Goal: Information Seeking & Learning: Find specific fact

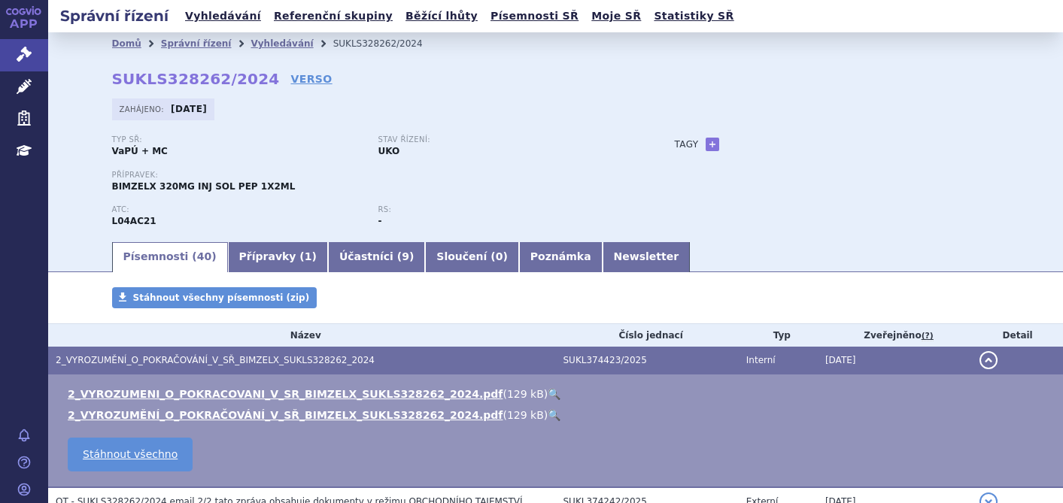
click at [27, 58] on icon at bounding box center [24, 54] width 15 height 15
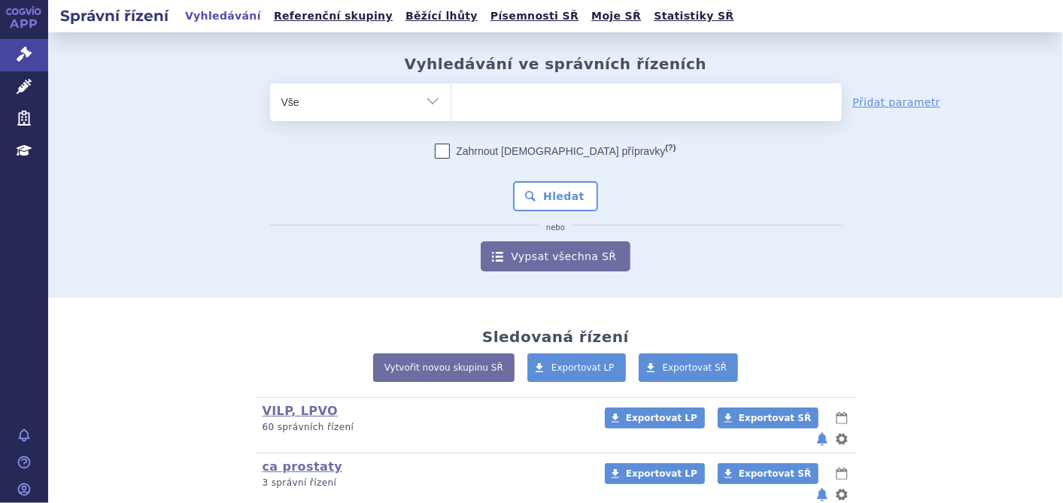
click at [468, 94] on ul at bounding box center [646, 99] width 390 height 32
click at [451, 94] on select at bounding box center [451, 102] width 1 height 38
type input "ke"
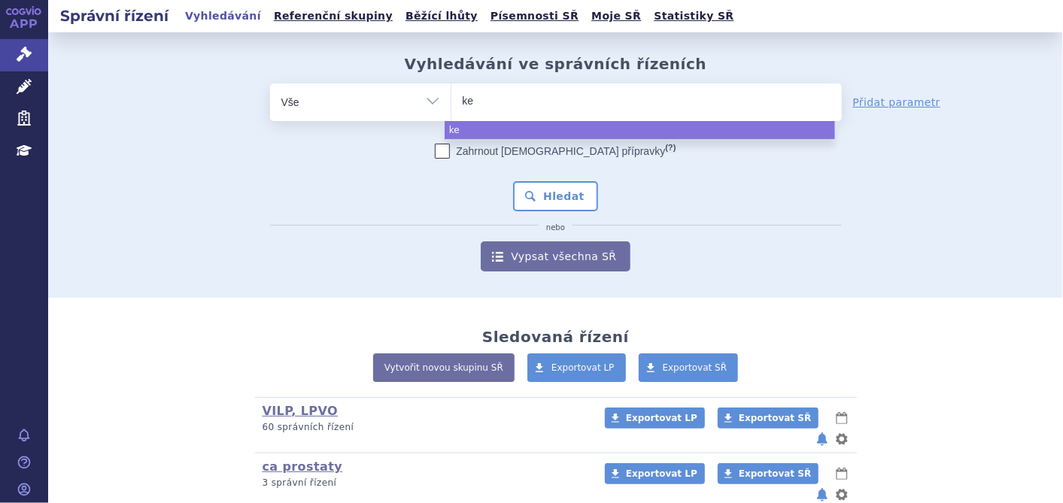
type input "key"
type input "keyt"
type input "keytr"
type input "keytru"
type input "keytrud"
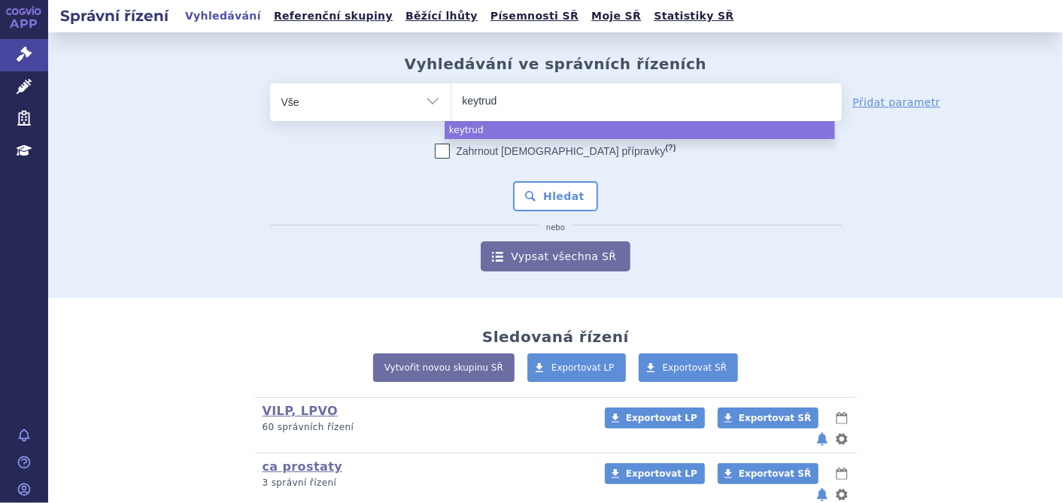
type input "keytruda"
select select "keytruda"
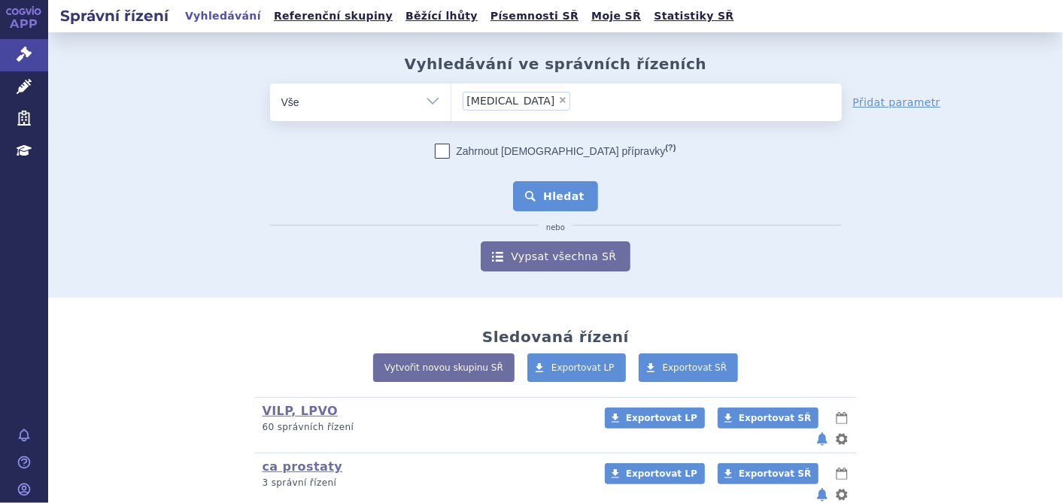
click at [514, 203] on button "Hledat" at bounding box center [555, 196] width 85 height 30
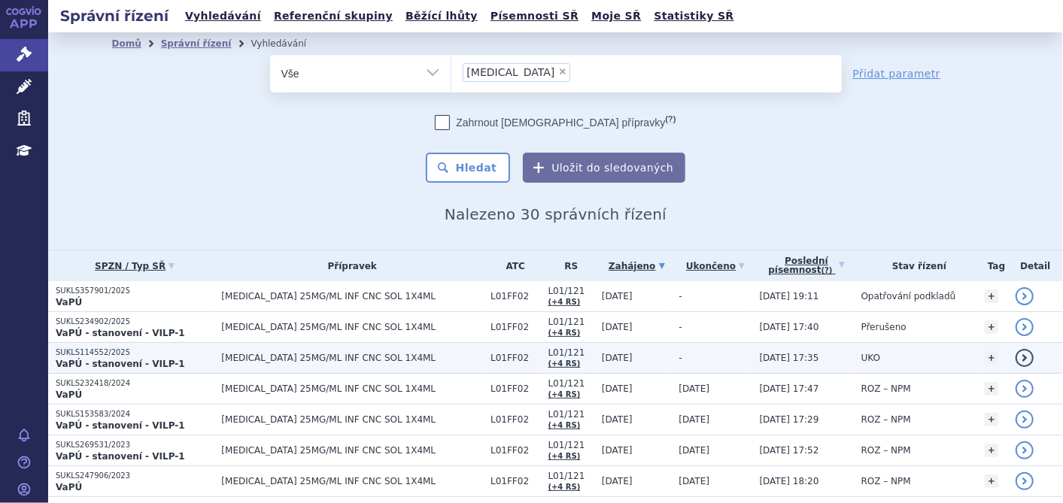
click at [127, 343] on td "SUKLS114552/2025 VaPÚ - stanovení - VILP-1" at bounding box center [130, 358] width 165 height 31
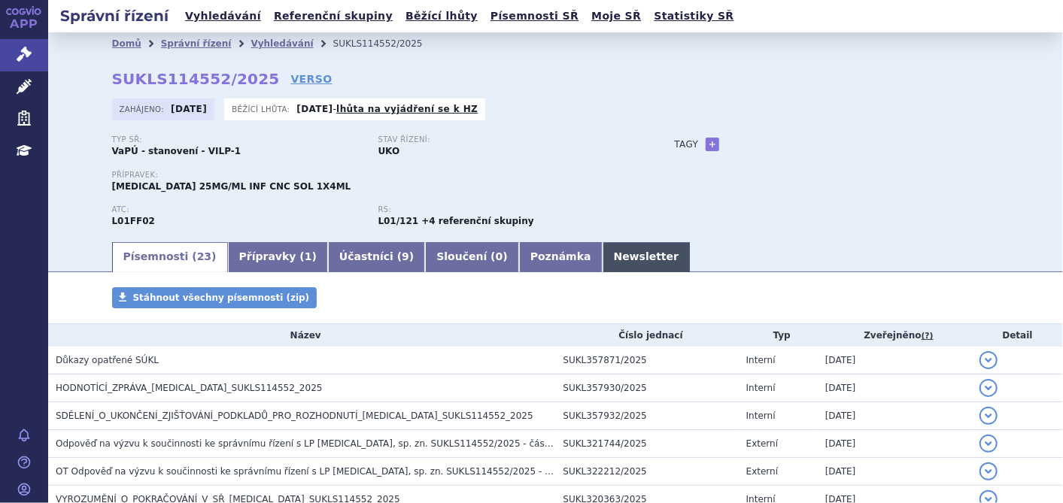
click at [603, 257] on link "Newsletter" at bounding box center [647, 257] width 88 height 30
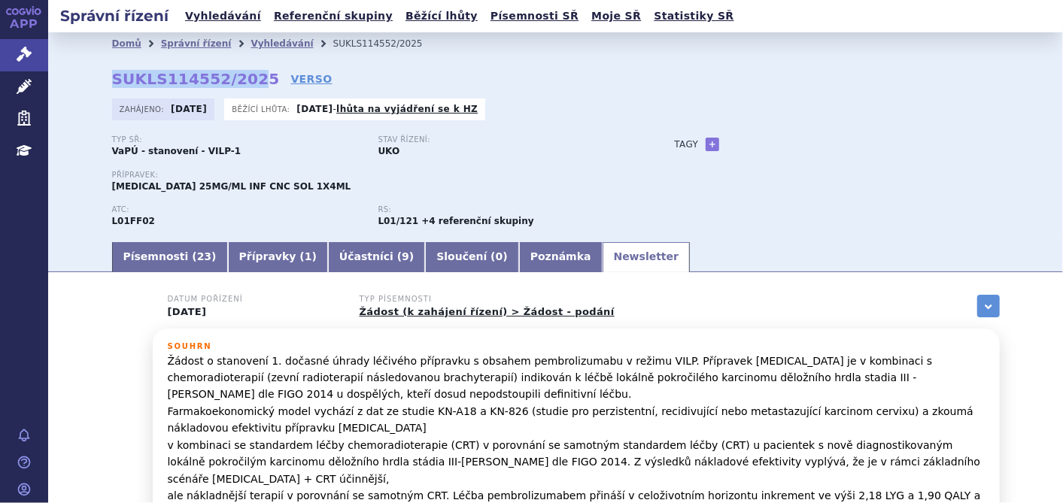
drag, startPoint x: 105, startPoint y: 77, endPoint x: 241, endPoint y: 81, distance: 135.5
click at [241, 81] on strong "SUKLS114552/2025" at bounding box center [196, 79] width 168 height 18
click at [126, 256] on link "Písemnosti ( 23 )" at bounding box center [170, 257] width 116 height 30
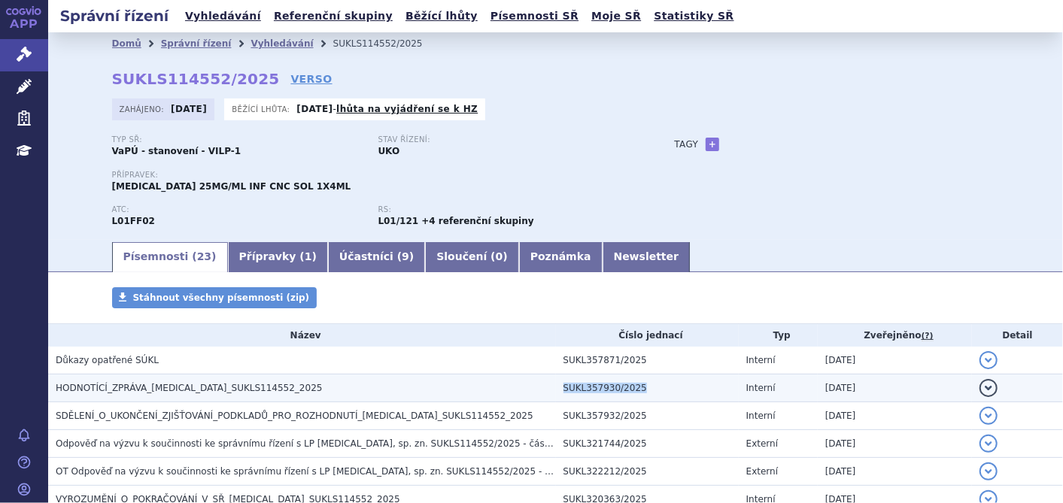
drag, startPoint x: 638, startPoint y: 384, endPoint x: 552, endPoint y: 382, distance: 85.8
click at [556, 382] on td "SUKL357930/2025" at bounding box center [647, 389] width 183 height 28
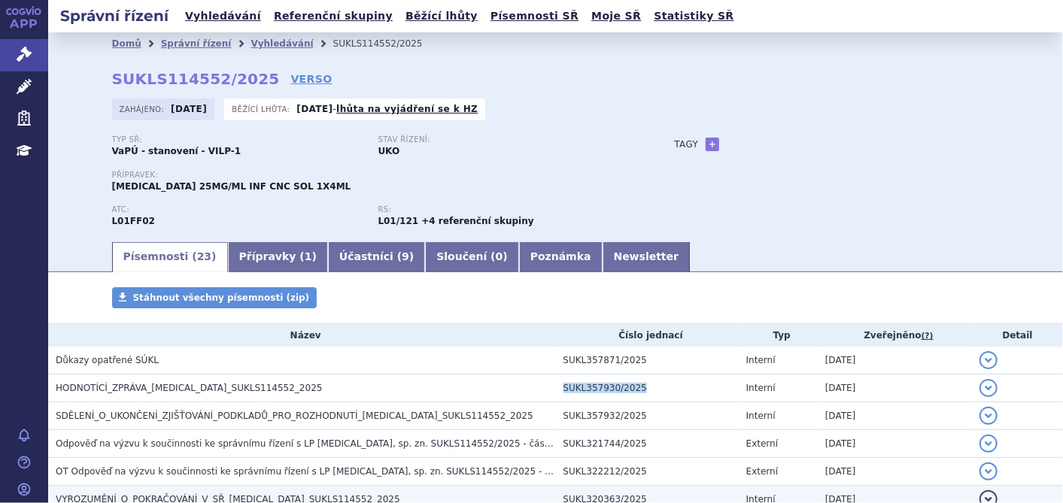
copy td "SUKL357930/2025"
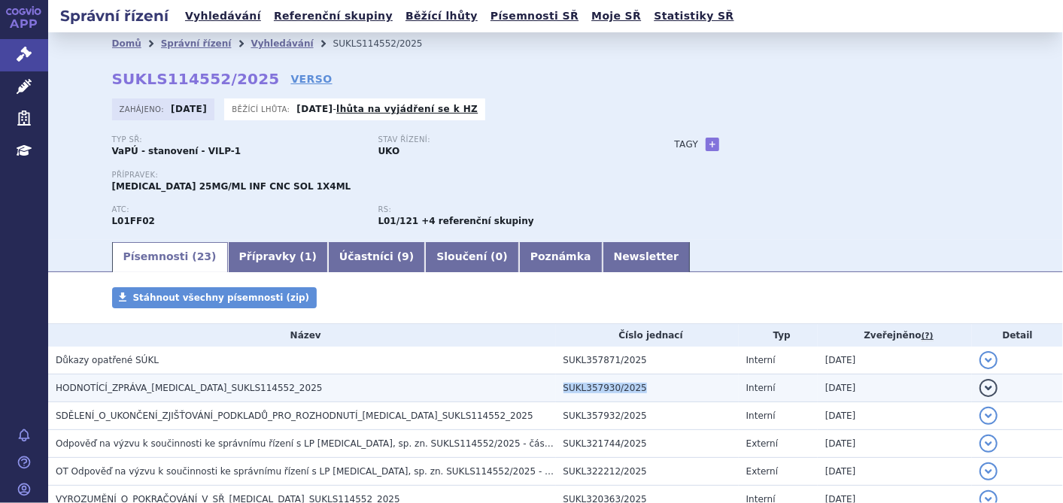
click at [659, 375] on td "SUKL357930/2025" at bounding box center [647, 389] width 183 height 28
drag, startPoint x: 648, startPoint y: 386, endPoint x: 554, endPoint y: 382, distance: 94.1
click at [556, 382] on td "SUKL357930/2025" at bounding box center [647, 389] width 183 height 28
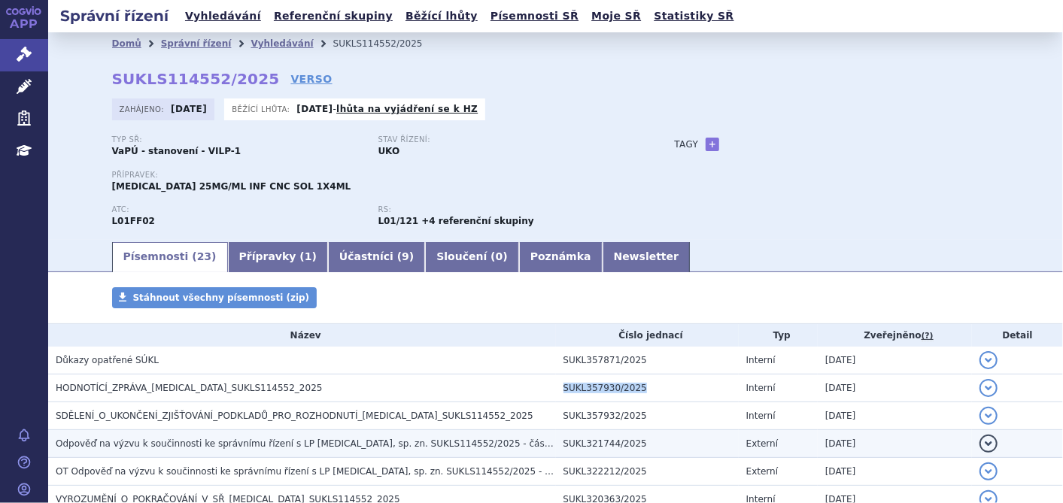
copy td "SUKL357930/2025"
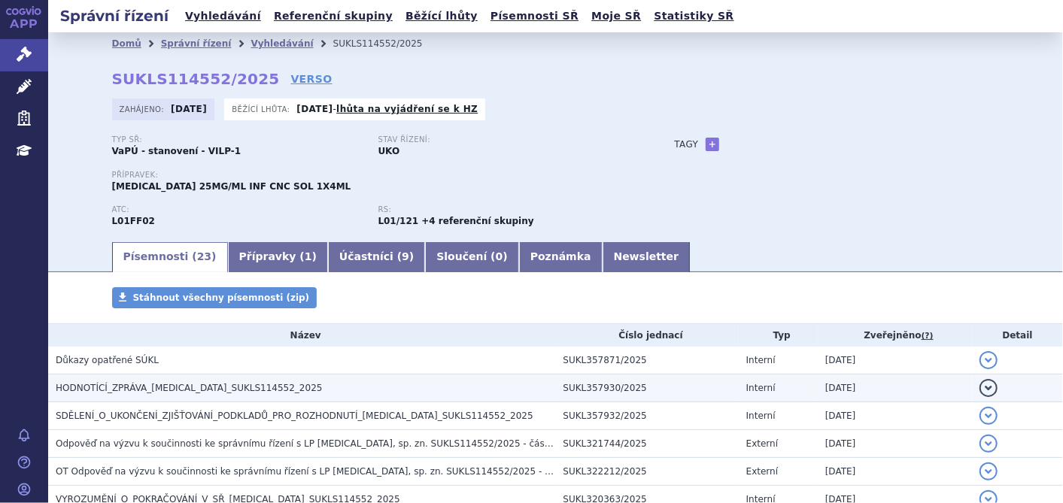
click at [176, 397] on td "HODNOTÍCÍ_ZPRÁVA_[MEDICAL_DATA]_SUKLS114552_2025" at bounding box center [302, 389] width 508 height 28
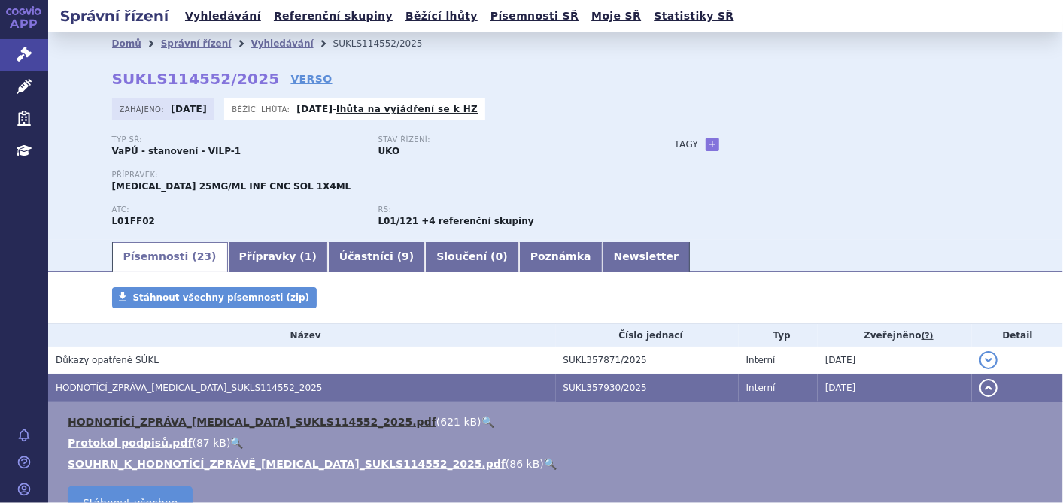
click at [192, 421] on link "HODNOTÍCÍ_ZPRÁVA_[MEDICAL_DATA]_SUKLS114552_2025.pdf" at bounding box center [252, 422] width 369 height 12
